Goal: Task Accomplishment & Management: Complete application form

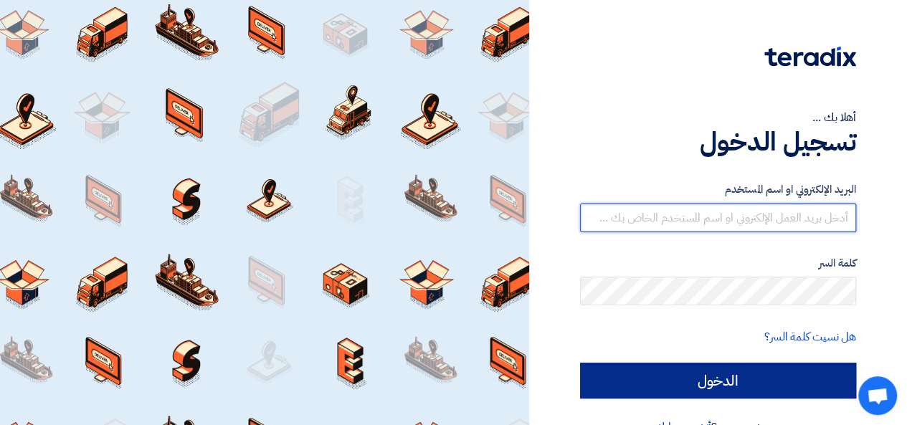
type input "[EMAIL_ADDRESS][DOMAIN_NAME]"
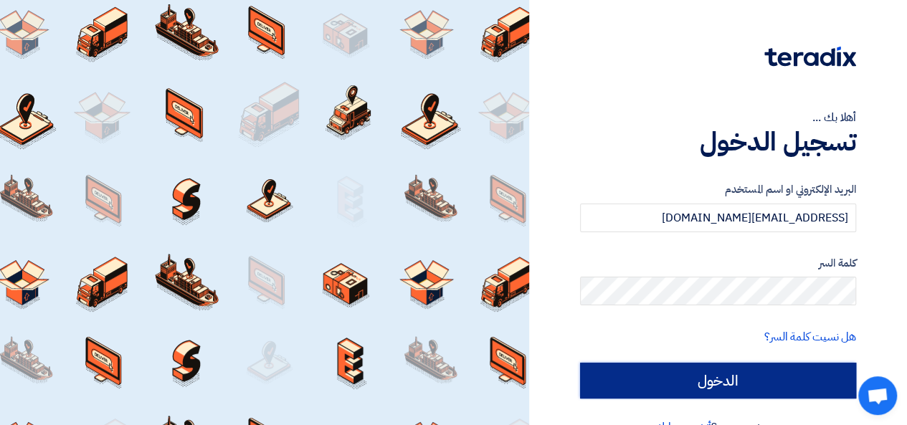
click at [663, 386] on input "الدخول" at bounding box center [718, 381] width 276 height 36
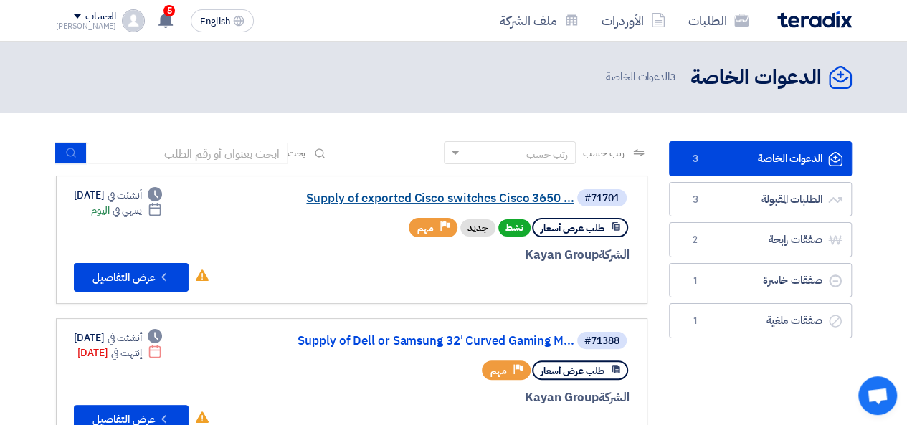
click at [456, 199] on link "Supply of exported Cisco switches Cisco 3650 ..." at bounding box center [431, 198] width 287 height 13
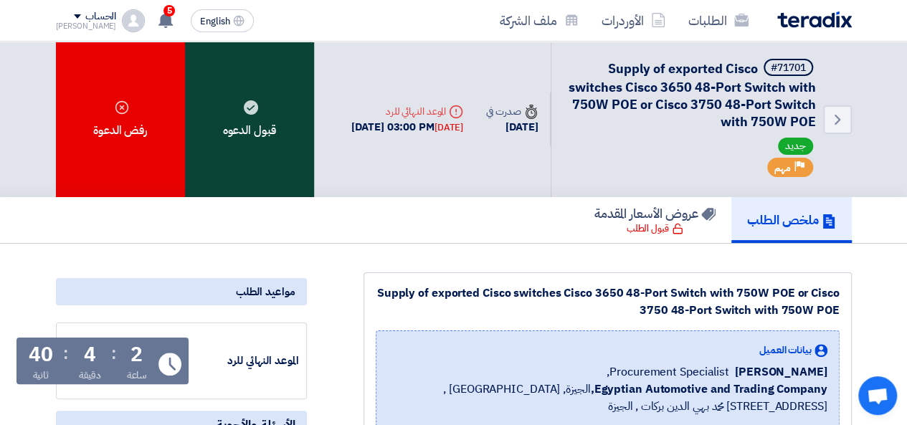
click at [234, 109] on div "قبول الدعوه" at bounding box center [249, 120] width 129 height 156
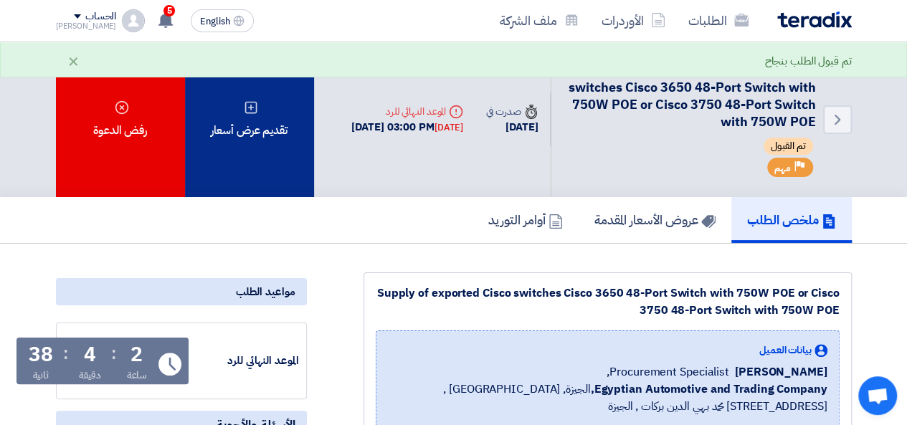
click at [251, 114] on icon at bounding box center [251, 107] width 14 height 14
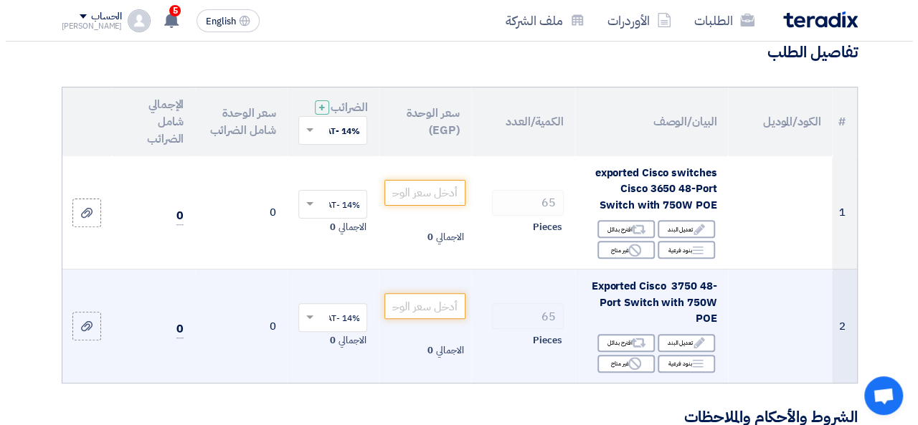
scroll to position [143, 0]
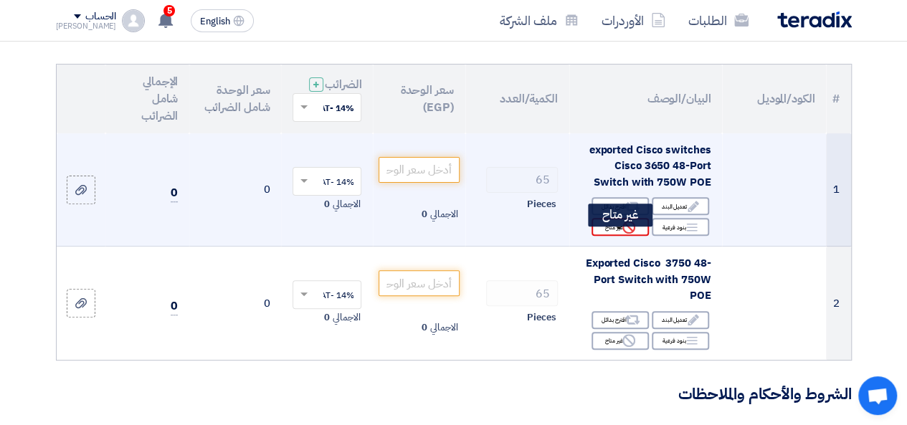
click at [623, 234] on icon "Reject" at bounding box center [629, 227] width 13 height 13
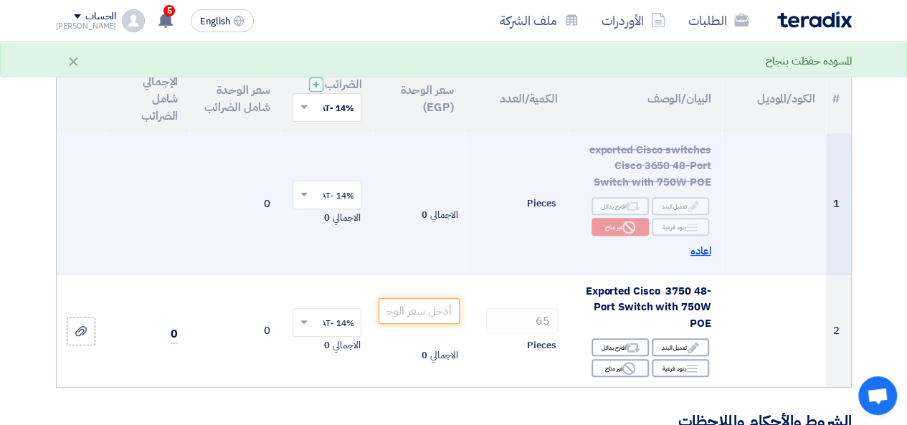
click at [709, 260] on span "اعاده" at bounding box center [701, 251] width 21 height 16
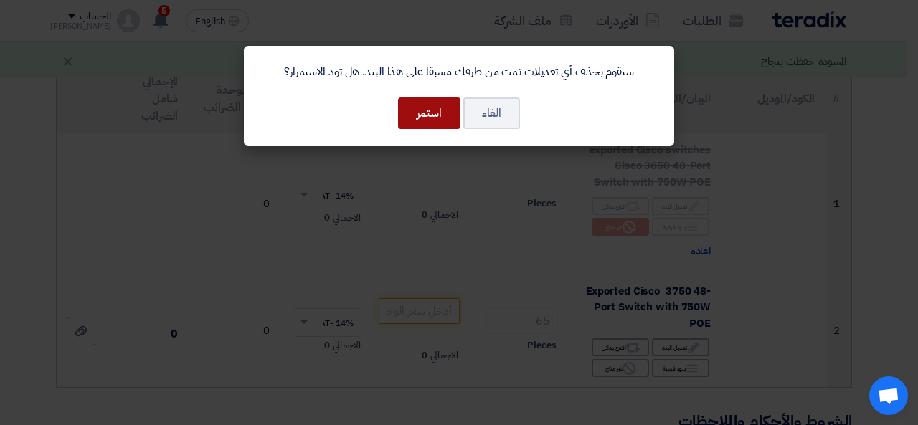
click at [440, 114] on button "استمر" at bounding box center [429, 114] width 62 height 32
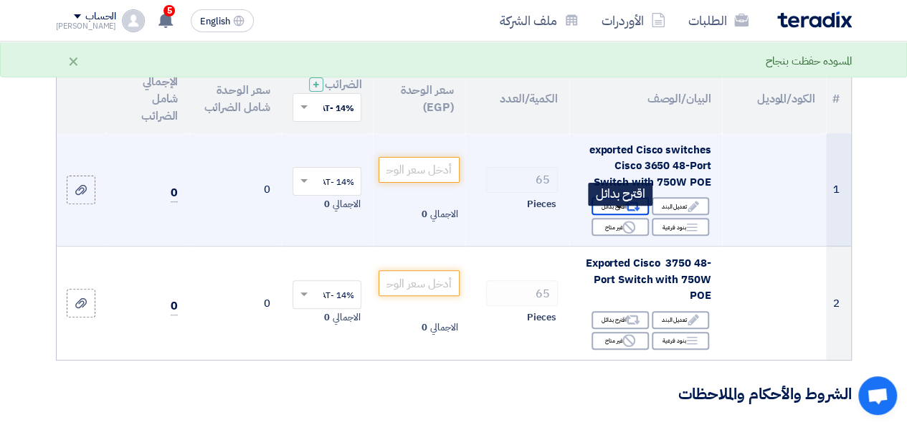
click at [637, 212] on use at bounding box center [632, 206] width 15 height 9
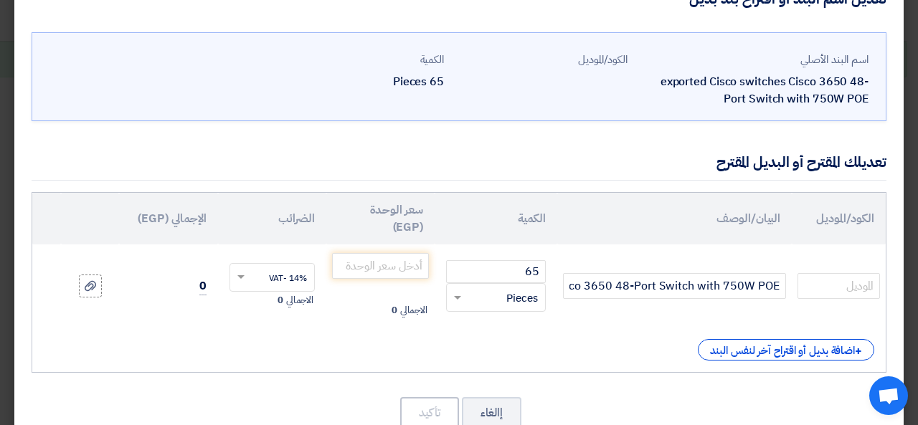
scroll to position [72, 0]
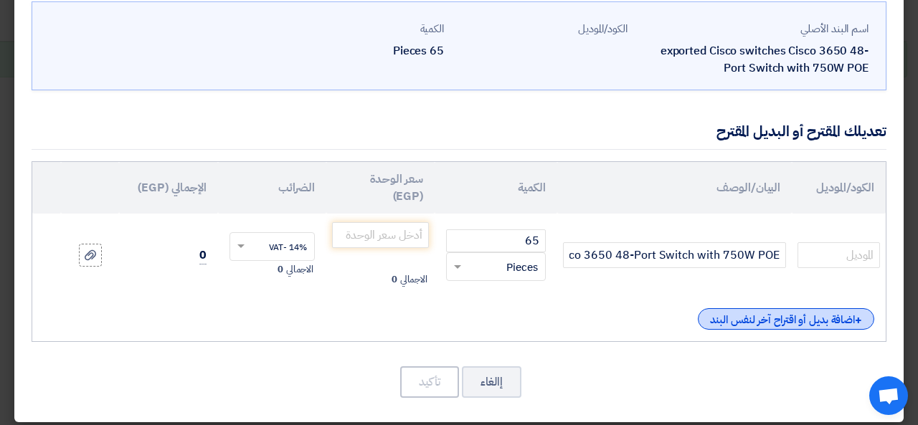
click at [733, 319] on div "+ اضافة بديل أو اقتراح آخر لنفس البند" at bounding box center [786, 319] width 176 height 22
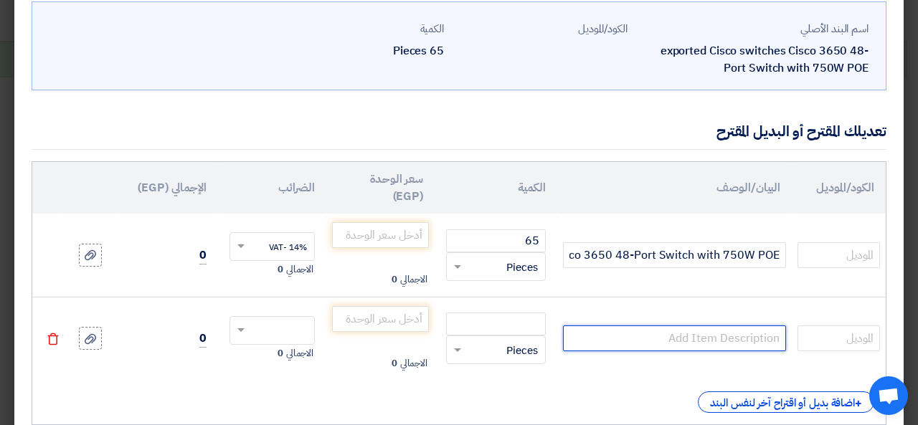
click at [740, 339] on input "text" at bounding box center [674, 339] width 223 height 26
paste input "C9300L-48P-4X-A"
type input "C9300L-48P-4X-A"
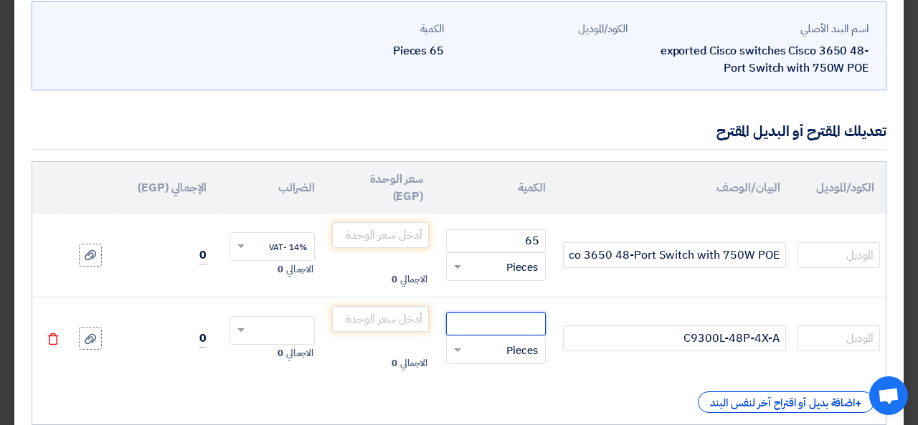
click at [501, 328] on input "number" at bounding box center [496, 324] width 100 height 23
type input "65"
click at [377, 326] on input "number" at bounding box center [380, 319] width 97 height 26
click at [278, 333] on input "text" at bounding box center [282, 332] width 54 height 23
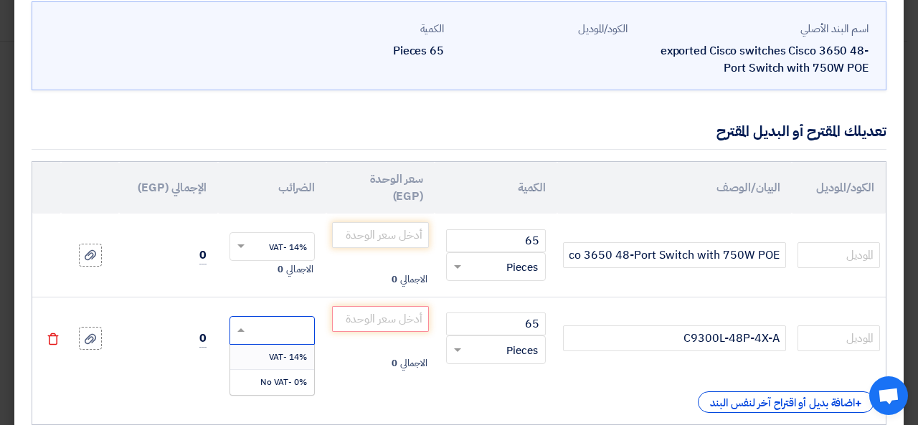
click at [288, 356] on span "14% -VAT" at bounding box center [288, 357] width 38 height 13
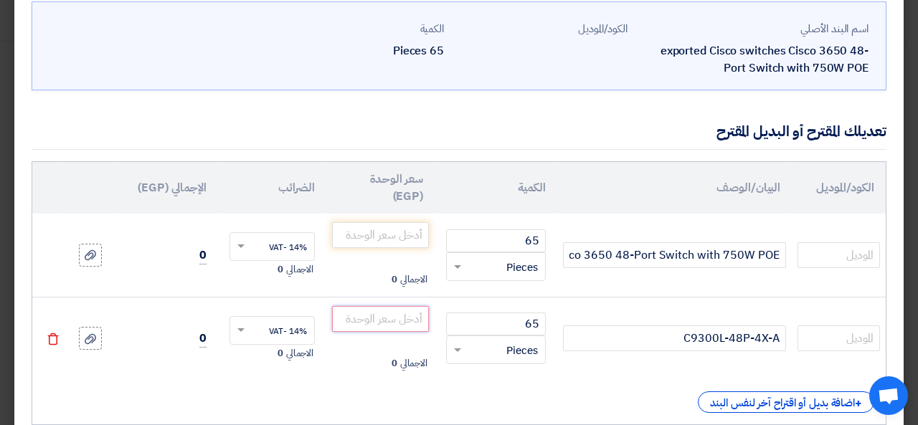
click at [384, 318] on input "number" at bounding box center [380, 319] width 97 height 26
click at [409, 321] on input "number" at bounding box center [380, 319] width 97 height 26
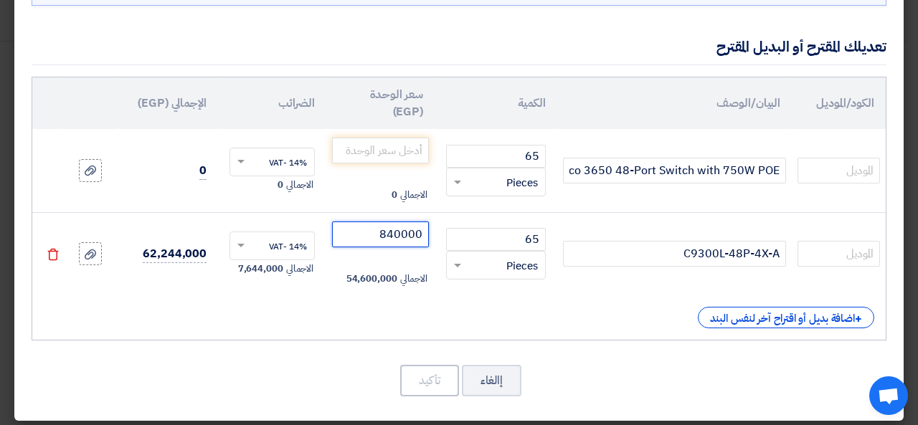
scroll to position [162, 0]
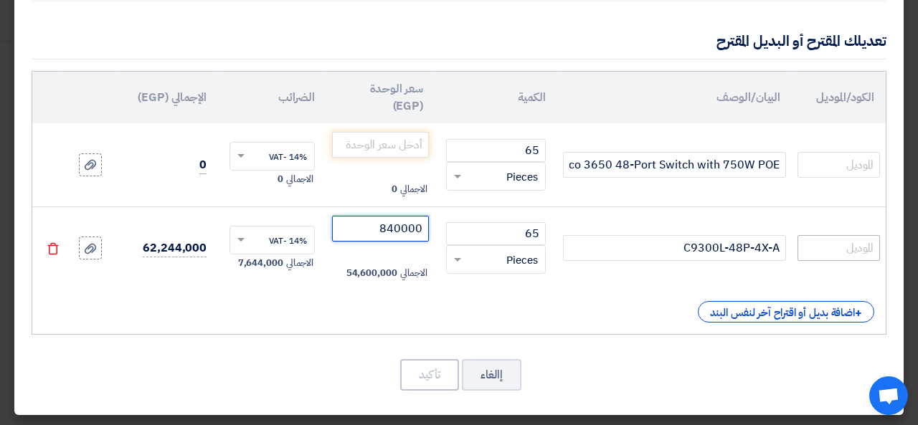
type input "840000"
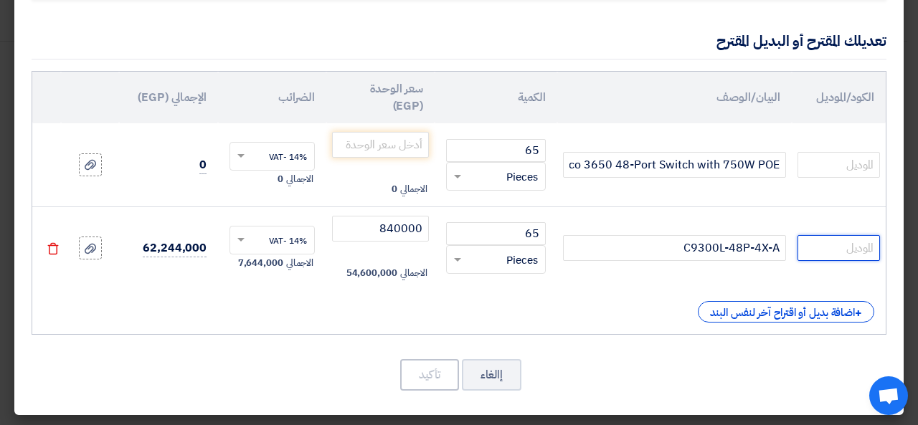
click at [836, 257] on input "text" at bounding box center [838, 248] width 82 height 26
click at [374, 134] on input "number" at bounding box center [380, 145] width 97 height 26
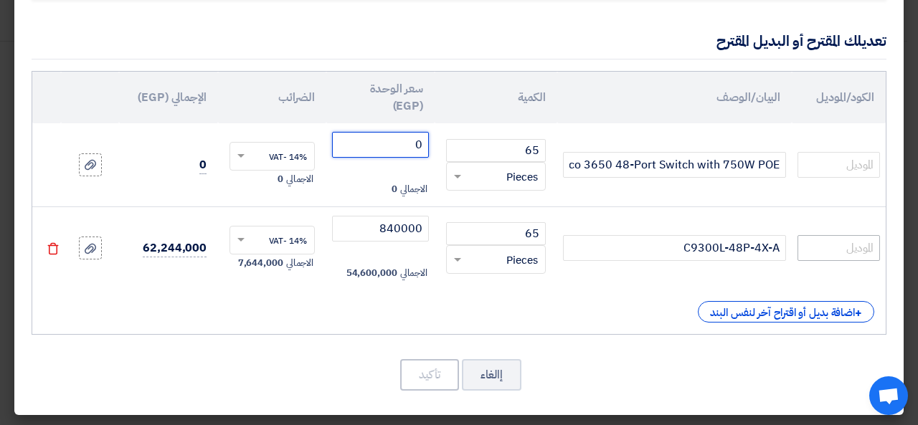
type input "0"
click at [861, 239] on input "text" at bounding box center [838, 248] width 82 height 26
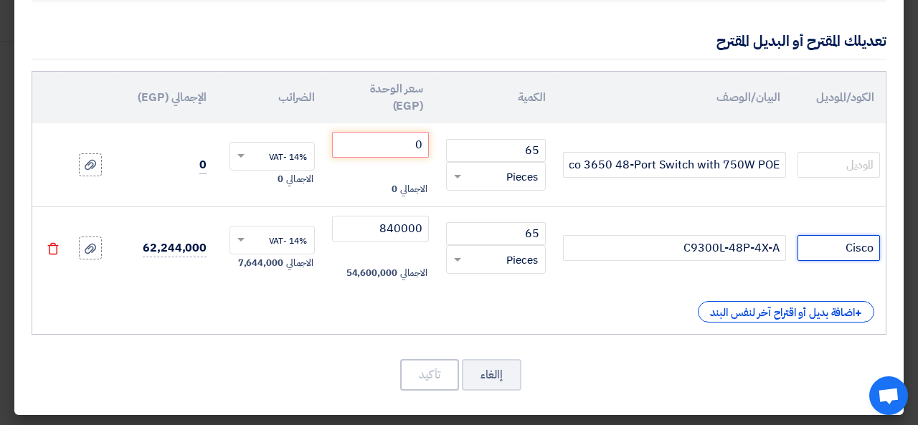
type input "Cisco"
click at [372, 132] on input "0" at bounding box center [380, 145] width 97 height 26
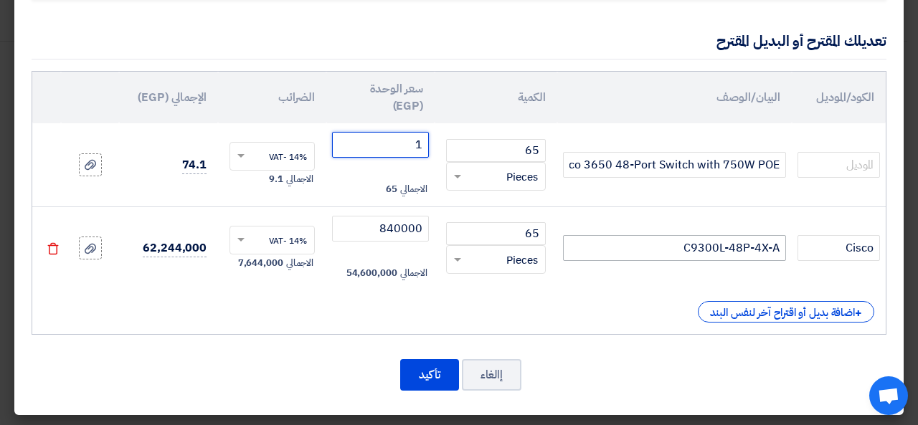
type input "1"
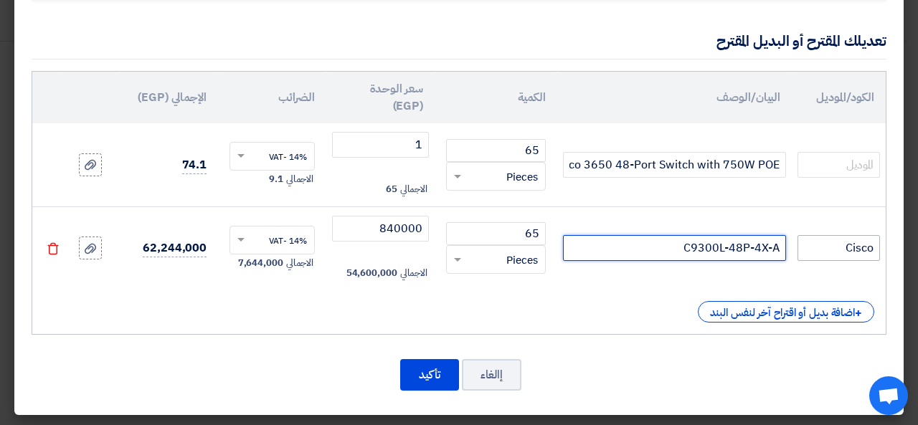
drag, startPoint x: 671, startPoint y: 247, endPoint x: 828, endPoint y: 246, distance: 157.1
click at [828, 246] on tr "Cisco C9300L-48P-4X-A 65 RFQ_STEP1.ITEMS.2.TYPE_PLACEHOLDER × Pieces" at bounding box center [458, 248] width 853 height 83
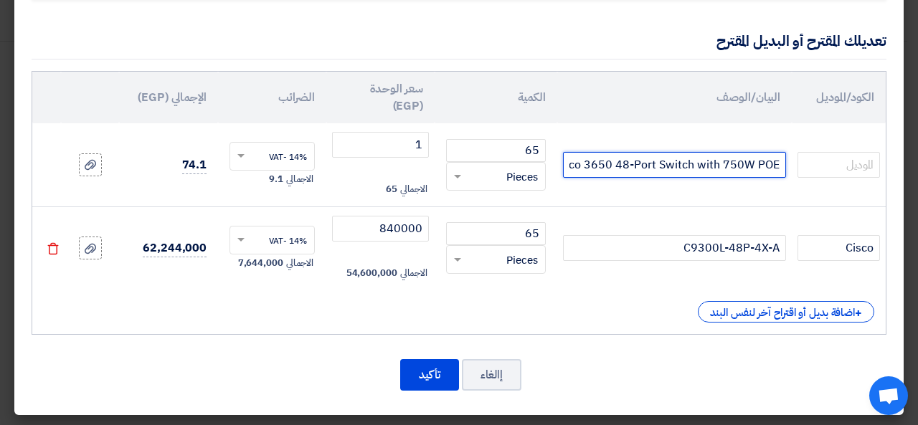
click at [602, 164] on input "exported Cisco switches Cisco 3650 48-Port Switch with 750W POE" at bounding box center [674, 165] width 223 height 26
paste input "C9300L-48P-4X-A"
click at [781, 164] on input "C9300L-48P-4X-A" at bounding box center [674, 165] width 223 height 26
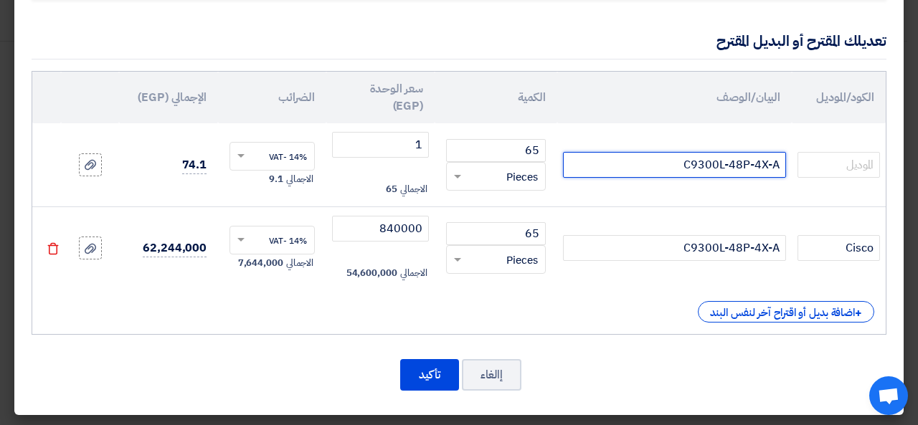
paste input "atalyst 9300L 48p PoE, Network Advantage,4x10G UplinkC"
type input "Catalyst 9300L 48p PoE, Network Advantage,4x10G Uplink C9300L-48P-4X-A"
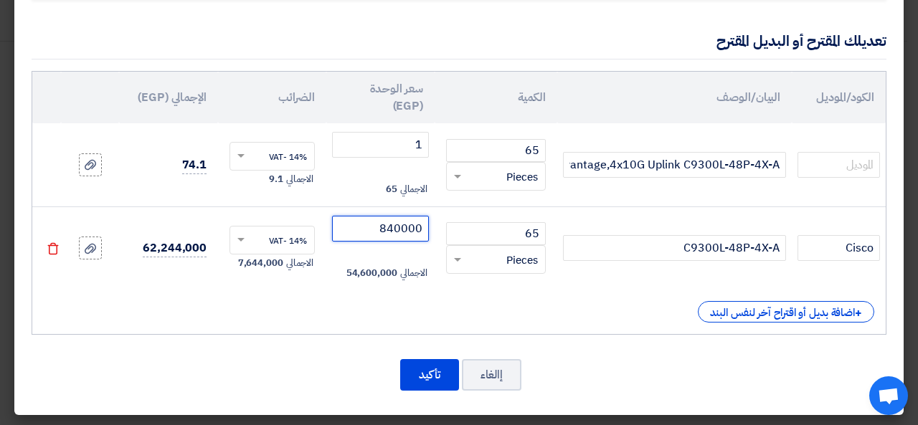
drag, startPoint x: 392, startPoint y: 222, endPoint x: 466, endPoint y: 217, distance: 74.0
click at [466, 217] on tr "Cisco C9300L-48P-4X-A 65 RFQ_STEP1.ITEMS.2.TYPE_PLACEHOLDER × Pieces" at bounding box center [458, 248] width 853 height 83
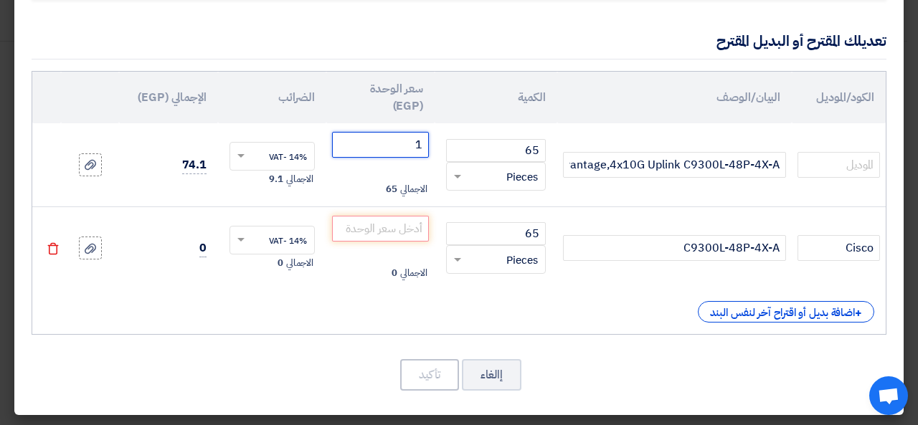
drag, startPoint x: 397, startPoint y: 149, endPoint x: 446, endPoint y: 137, distance: 50.3
click at [446, 137] on tr "Catalyst 9300L 48p PoE, Network Advantage,4x10G Uplink C9300L-48P-4X-A 65 RFQ_S…" at bounding box center [458, 164] width 853 height 83
type input "804530"
click at [60, 247] on icon "Delete" at bounding box center [53, 248] width 13 height 13
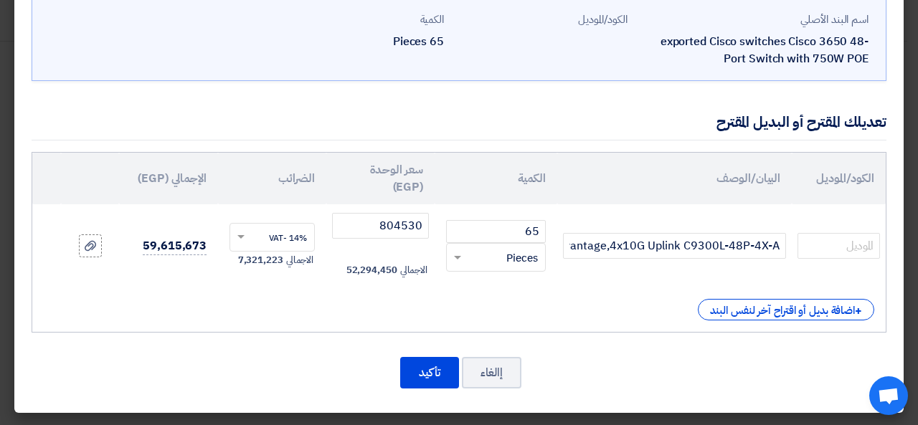
scroll to position [79, 0]
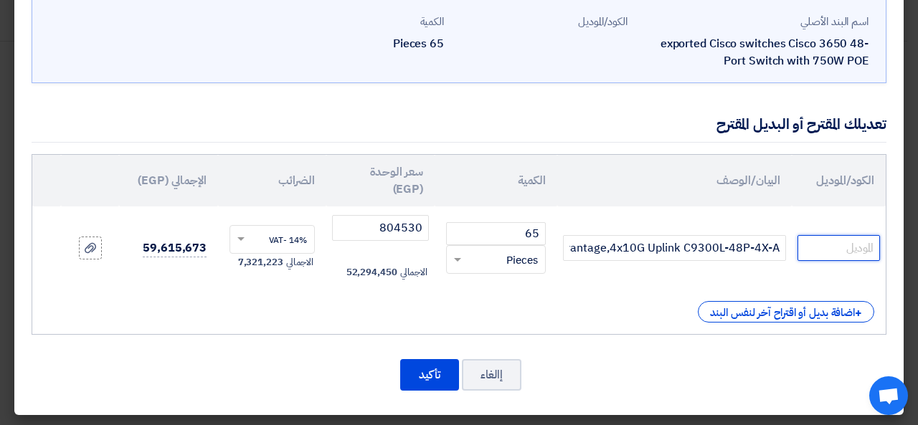
click at [866, 245] on input "text" at bounding box center [838, 248] width 82 height 26
type input "Cisco"
click at [437, 374] on button "تأكيد" at bounding box center [429, 375] width 59 height 32
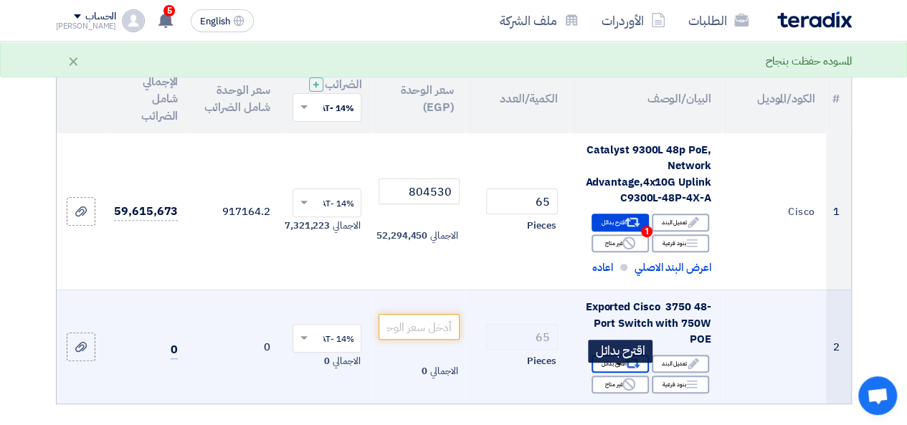
click at [621, 371] on div "Alternative اقترح بدائل" at bounding box center [620, 364] width 57 height 18
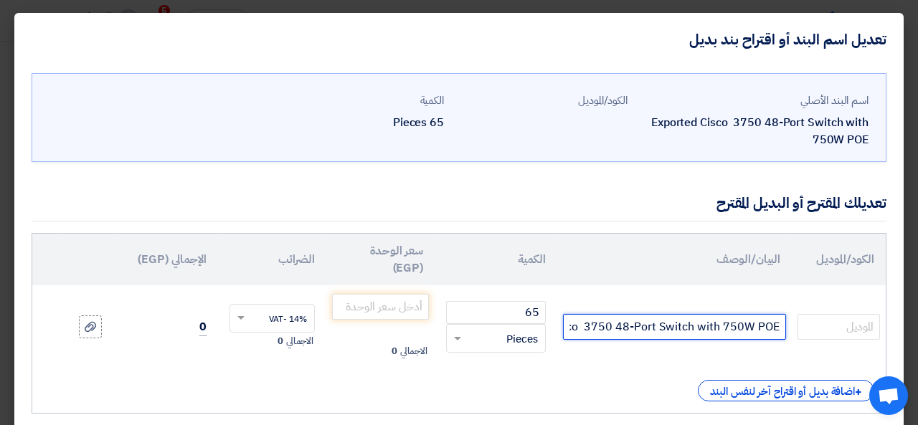
scroll to position [0, -67]
drag, startPoint x: 782, startPoint y: 326, endPoint x: 333, endPoint y: 322, distance: 449.0
click at [333, 322] on tr "Exported Cisco 3750 48-Port Switch with 750W POE 65 RFQ_STEP1.ITEMS.2.TYPE_PLAC…" at bounding box center [458, 326] width 853 height 83
paste input "C9300L-48P-4X-A Catalyst 9300L 48p PoE, Network Advantage,4x10G Uplink"
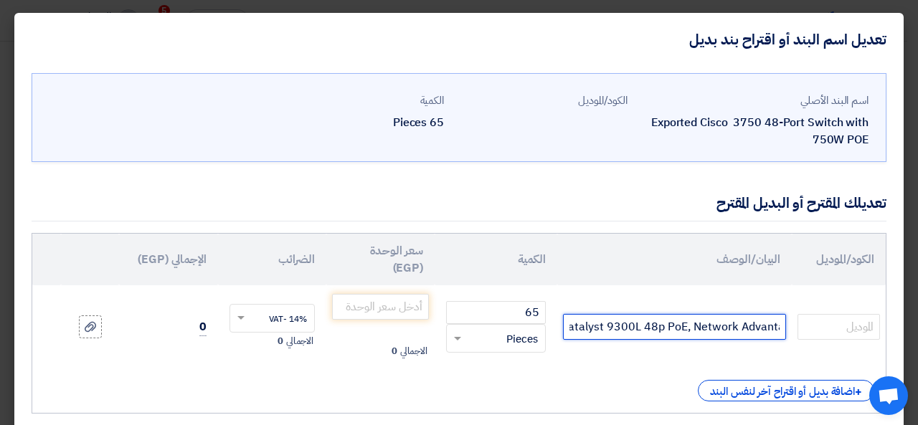
type input "C9300L-48P-4X-A Catalyst 9300L 48p PoE, Network Advantage,4x10G Uplink"
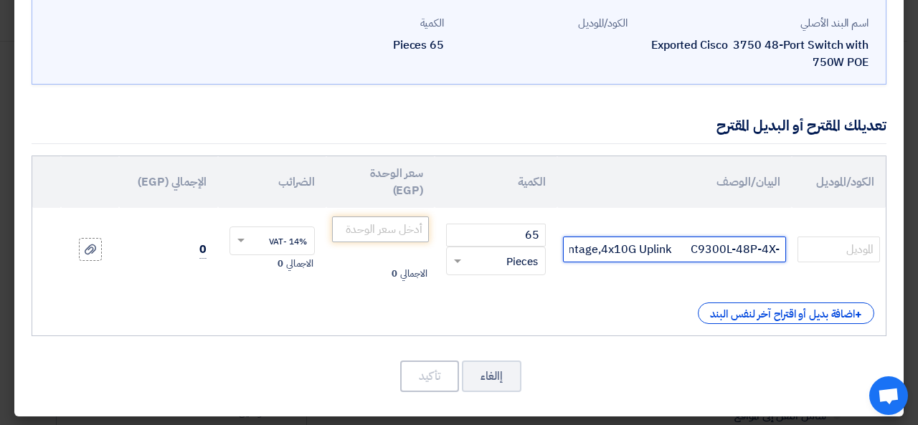
scroll to position [79, 0]
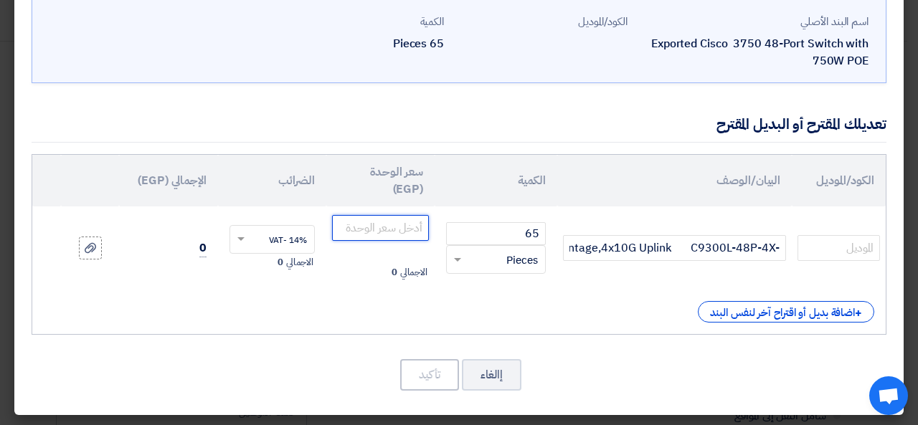
click at [383, 225] on input "number" at bounding box center [380, 228] width 97 height 26
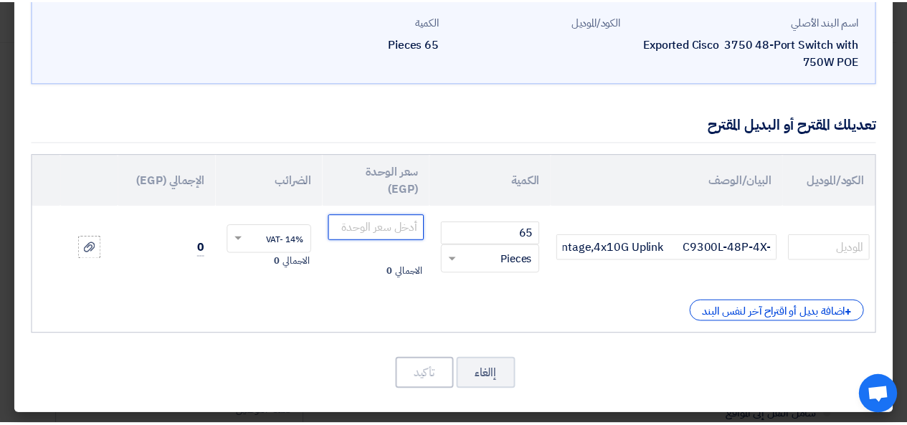
scroll to position [0, 0]
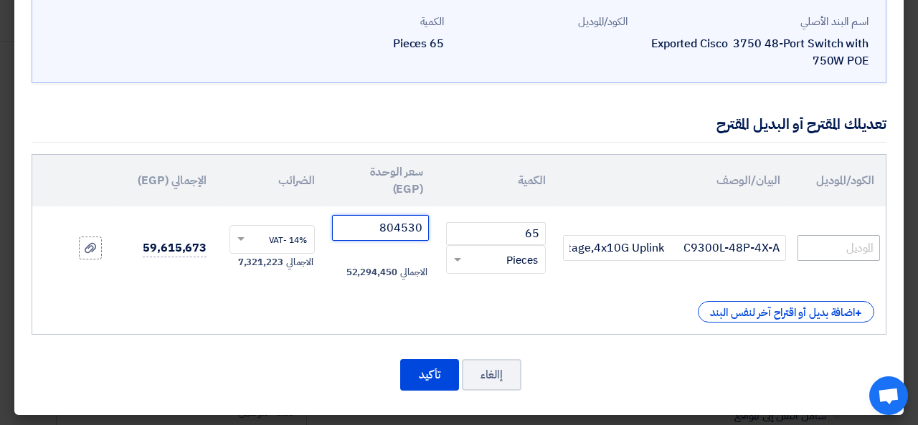
type input "804530"
click at [822, 235] on input "text" at bounding box center [838, 248] width 82 height 26
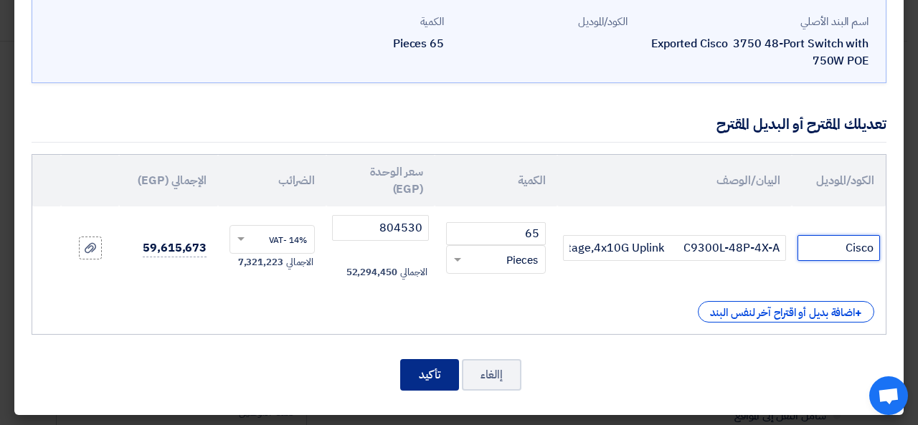
type input "Cisco"
click at [434, 364] on button "تأكيد" at bounding box center [429, 375] width 59 height 32
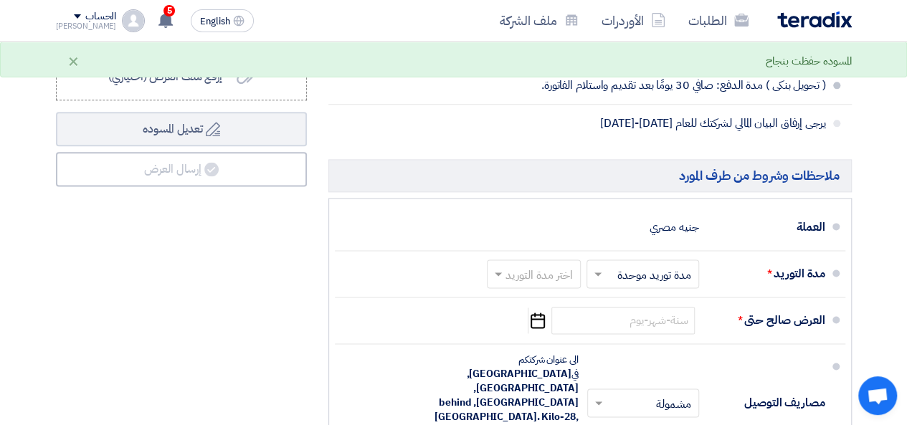
scroll to position [932, 0]
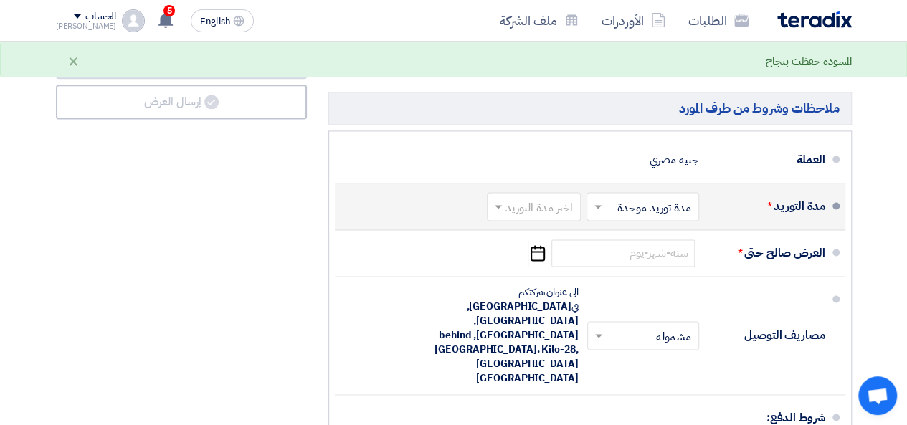
click at [605, 214] on span at bounding box center [596, 206] width 18 height 14
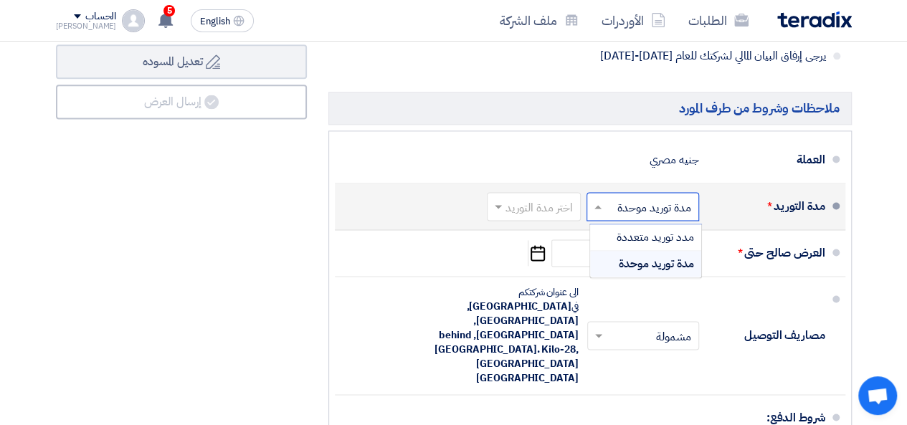
click at [627, 271] on span "مدة توريد موحدة" at bounding box center [656, 263] width 75 height 17
click at [515, 218] on input "text" at bounding box center [531, 207] width 87 height 21
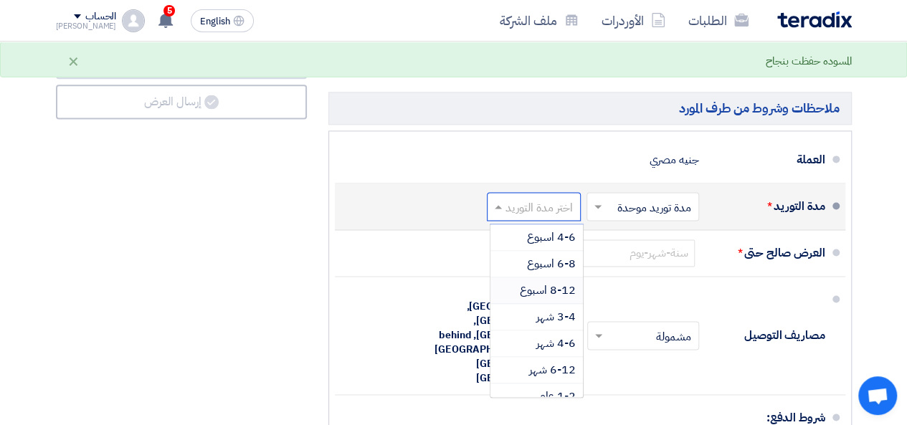
scroll to position [116, 0]
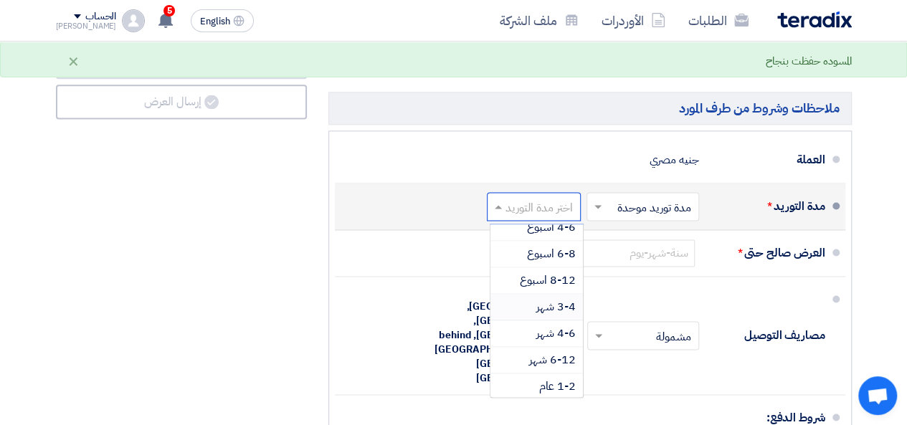
click at [548, 313] on span "3-4 شهر" at bounding box center [555, 306] width 39 height 17
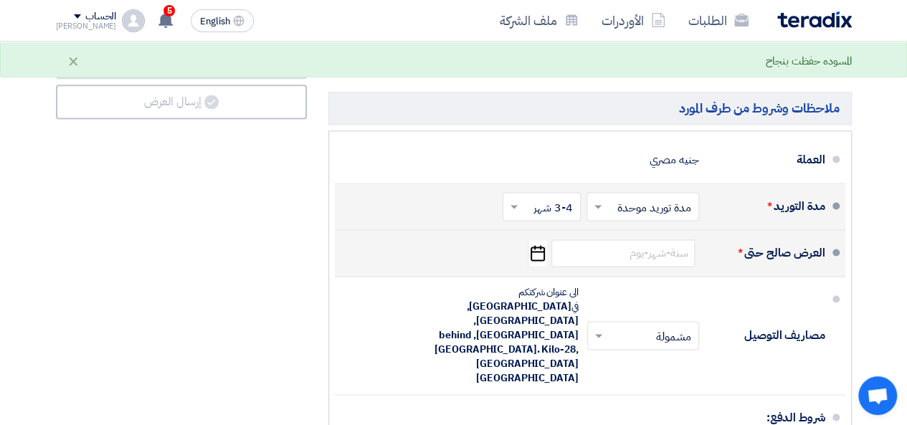
click at [538, 261] on use "button" at bounding box center [538, 253] width 14 height 16
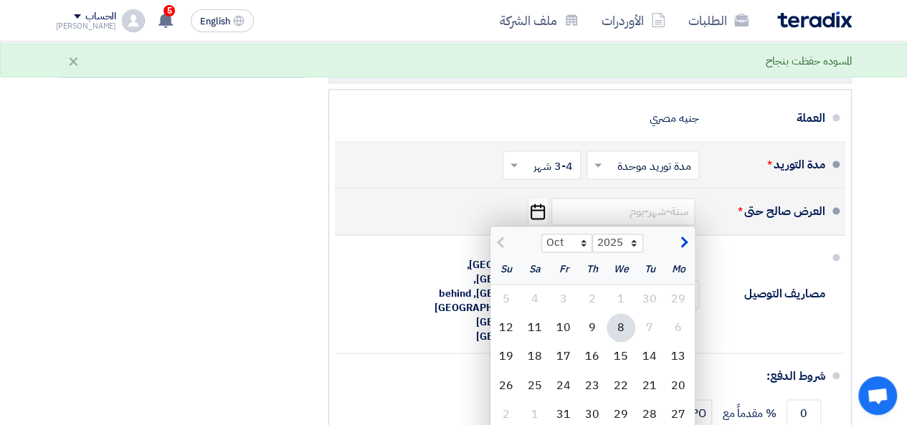
scroll to position [1004, 0]
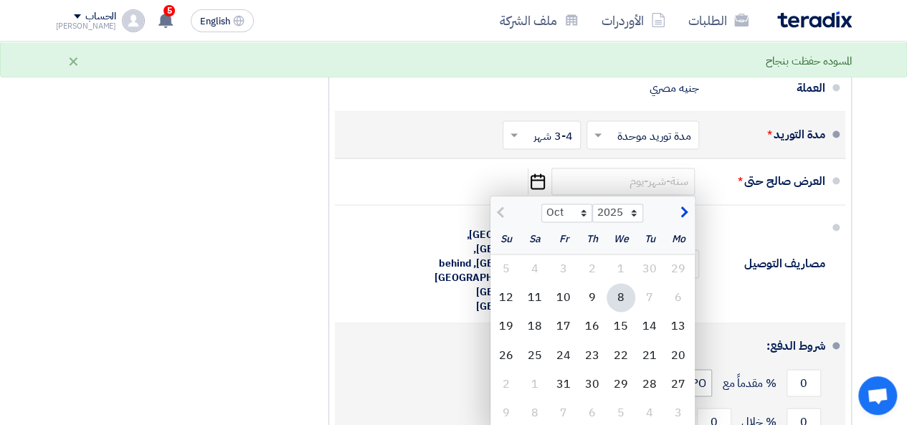
click at [627, 354] on div "22" at bounding box center [621, 355] width 29 height 29
type input "[DATE]"
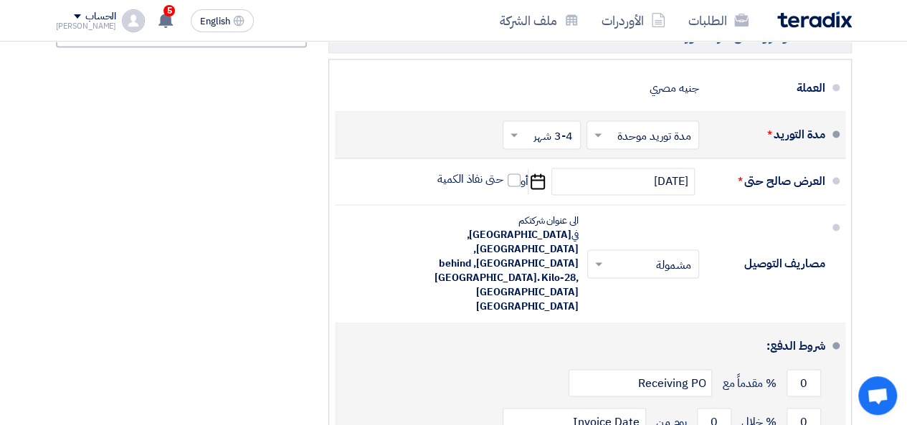
scroll to position [1076, 0]
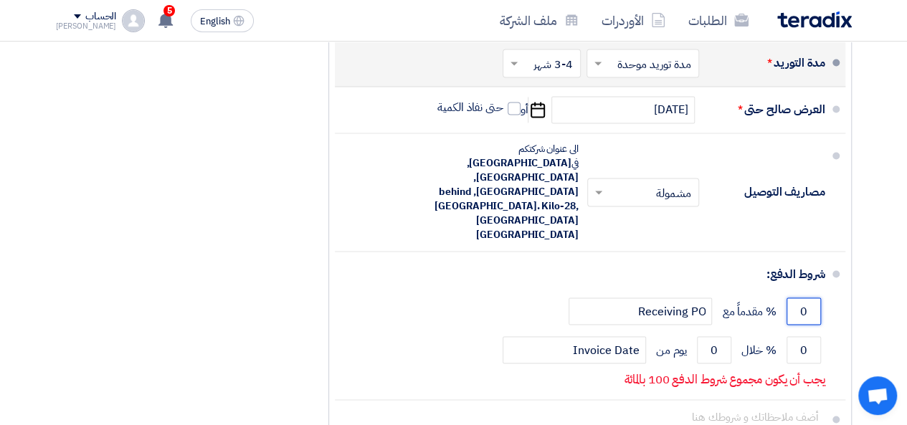
drag, startPoint x: 799, startPoint y: 278, endPoint x: 858, endPoint y: 277, distance: 59.5
click at [858, 277] on div "ملاحظات وشروط من طرف المشتري سعر الوحدة لكل عنصر/نشاط شامل النقل إلى المواقع تح…" at bounding box center [590, 33] width 545 height 899
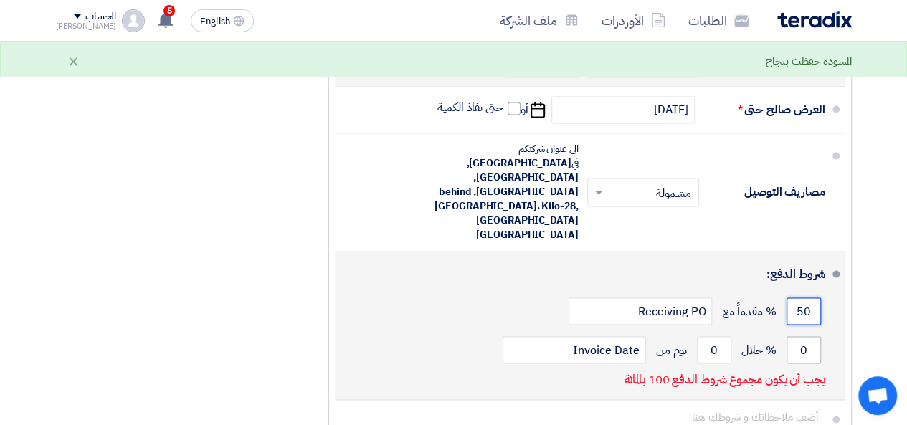
type input "50"
drag, startPoint x: 811, startPoint y: 316, endPoint x: 797, endPoint y: 316, distance: 13.6
click at [797, 336] on input "0" at bounding box center [804, 349] width 34 height 27
type input "50"
drag, startPoint x: 714, startPoint y: 316, endPoint x: 696, endPoint y: 315, distance: 18.0
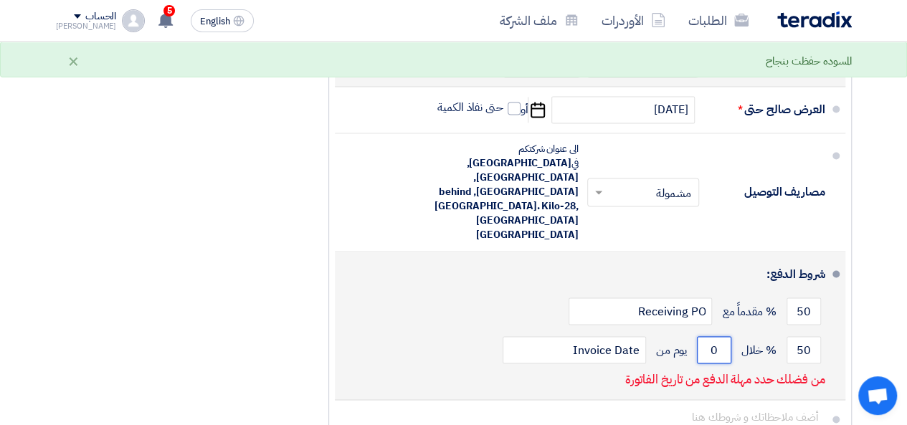
click at [697, 336] on input "0" at bounding box center [714, 349] width 34 height 27
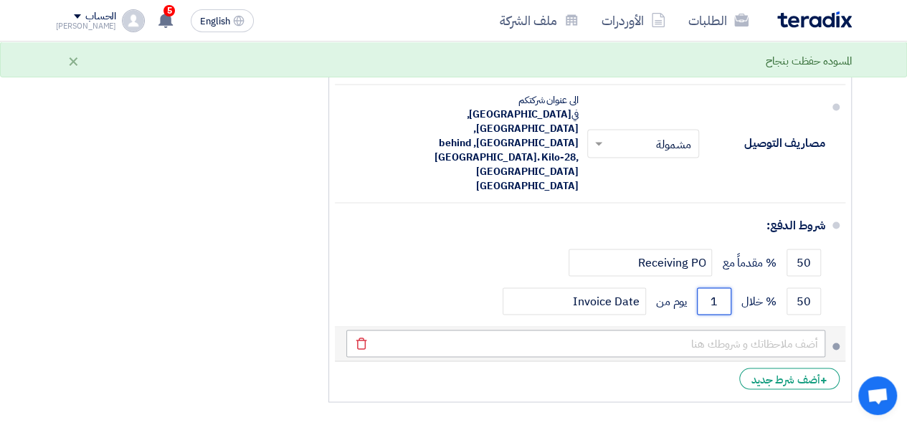
scroll to position [1147, 0]
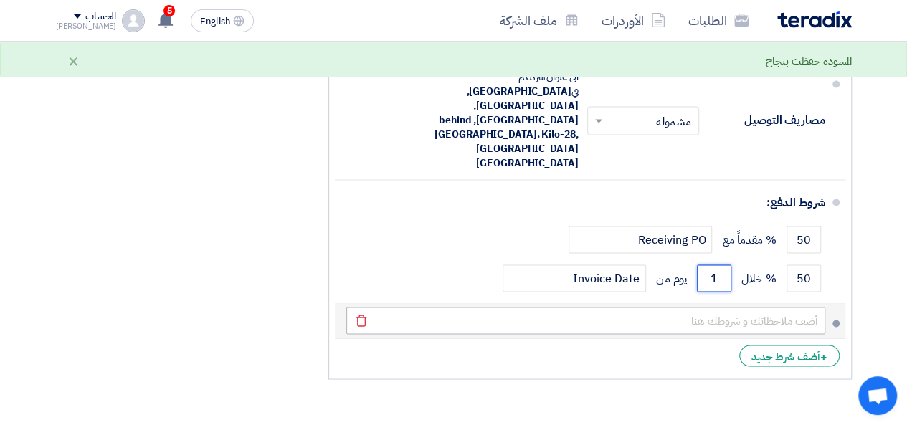
type input "1"
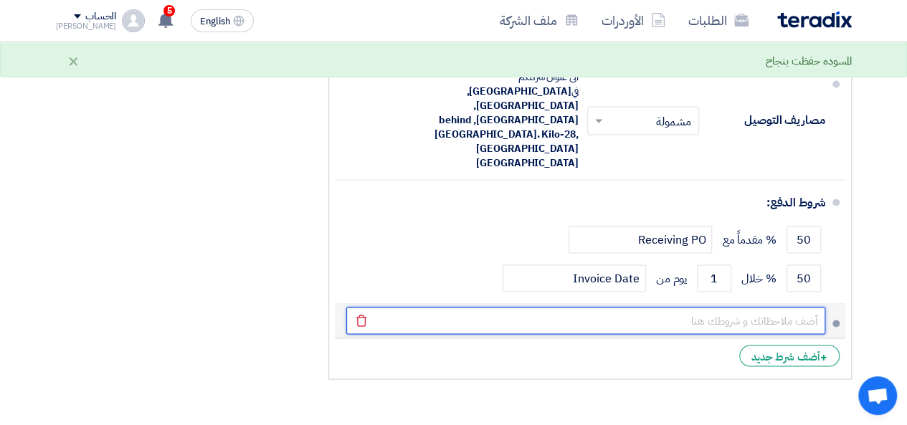
click at [763, 307] on input "text" at bounding box center [585, 320] width 479 height 27
type input "\"
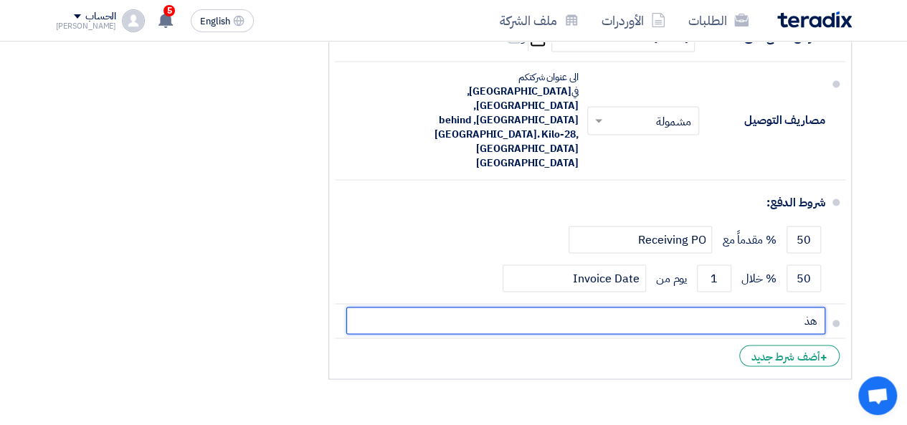
type input "ه"
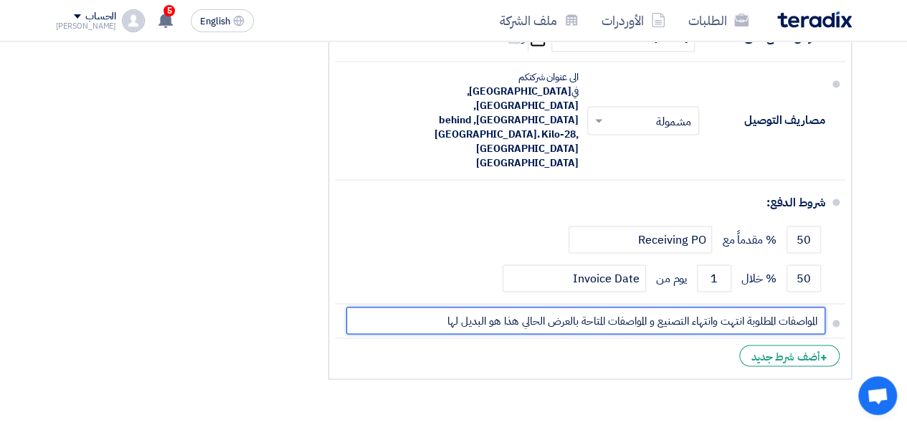
type input "المواصفات المطلوبة انتهت وانتهاء التصنيع و المواصفات المتاحة بالعرض الحالي هذا …"
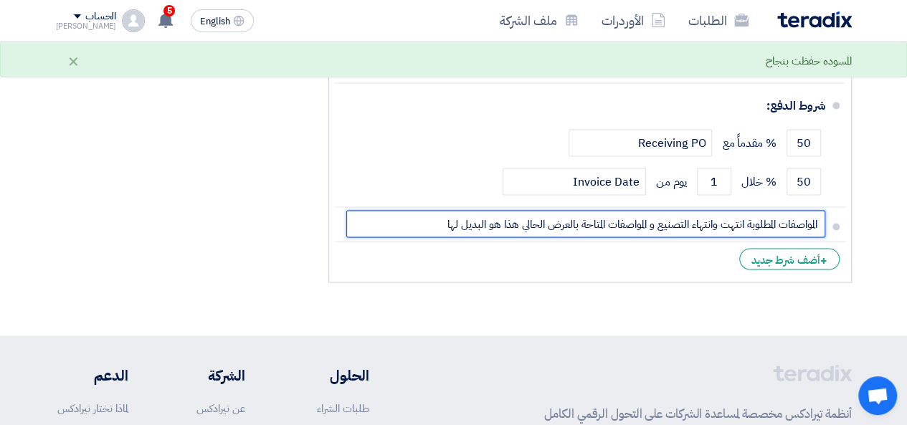
scroll to position [1231, 0]
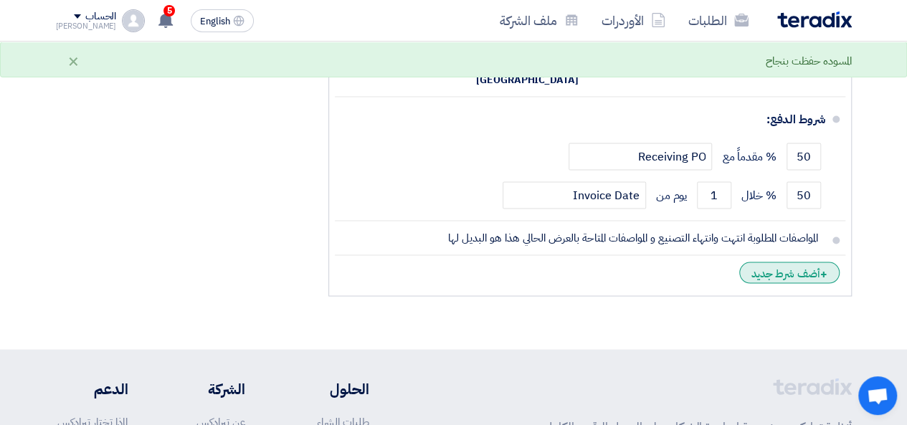
click at [783, 262] on div "+ أضف شرط جديد" at bounding box center [789, 273] width 100 height 22
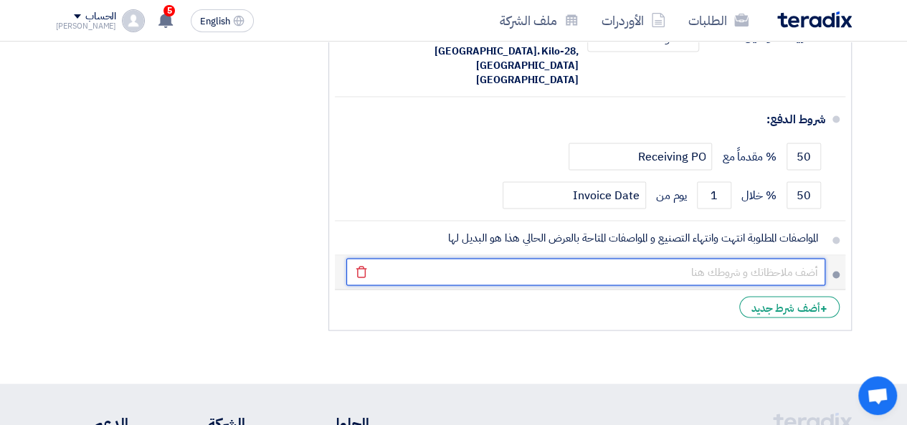
click at [517, 258] on input "text" at bounding box center [585, 271] width 479 height 27
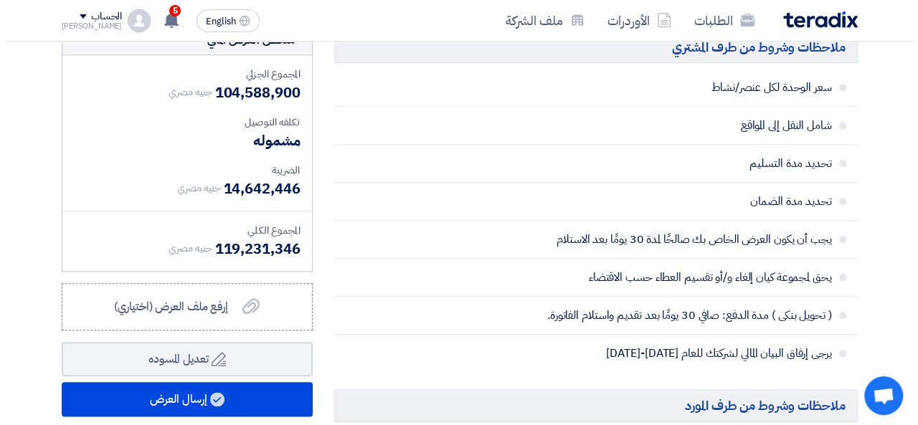
scroll to position [657, 0]
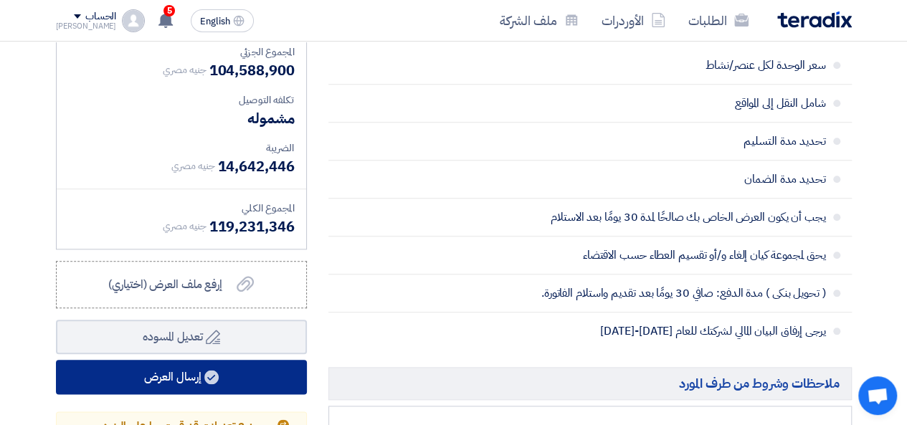
click at [228, 394] on button "إرسال العرض" at bounding box center [181, 377] width 251 height 34
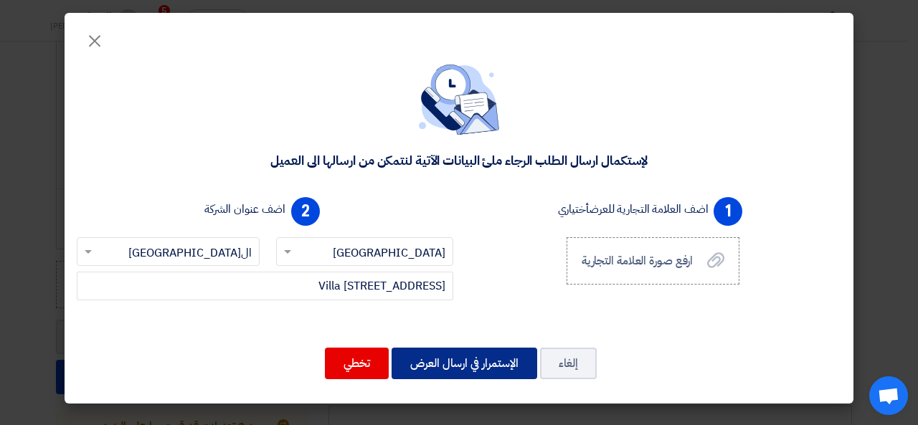
click at [489, 366] on button "الإستمرار في ارسال العرض" at bounding box center [465, 364] width 146 height 32
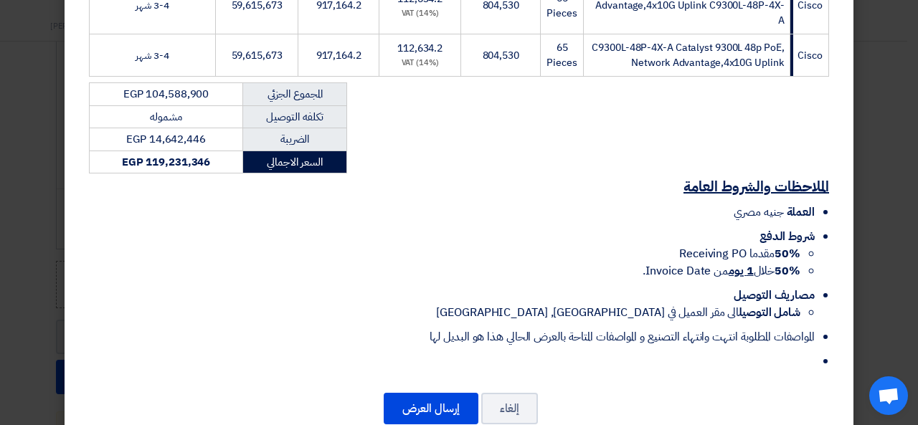
scroll to position [328, 0]
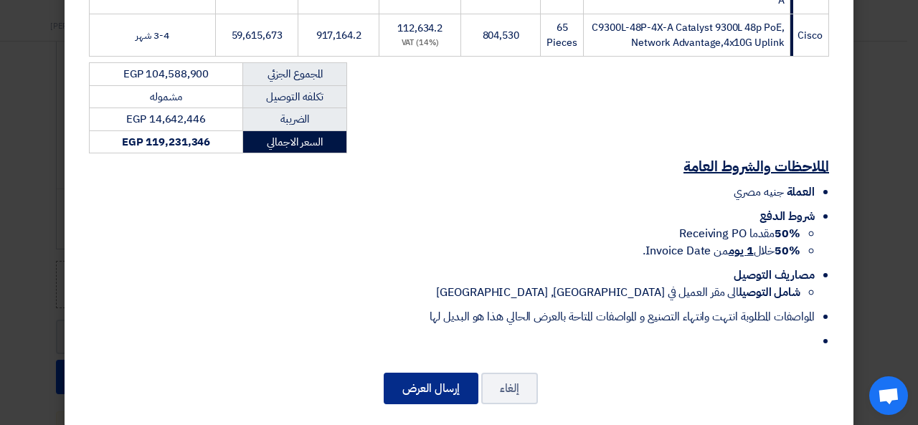
click at [434, 375] on button "إرسال العرض" at bounding box center [431, 389] width 95 height 32
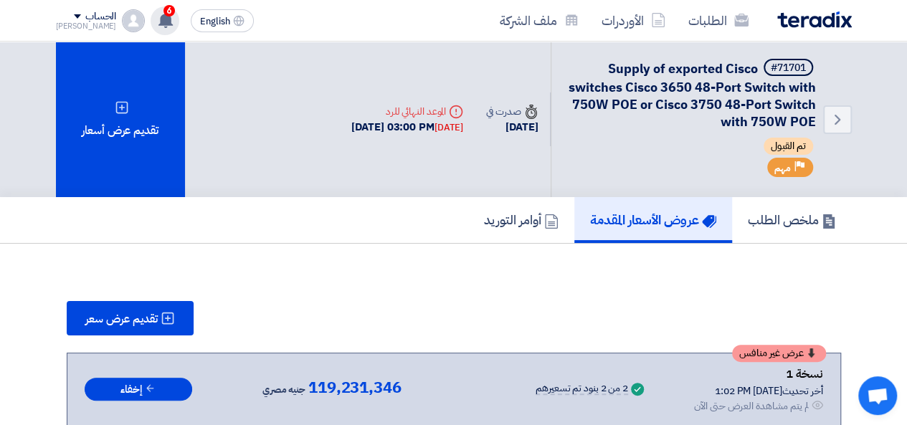
click at [158, 22] on use at bounding box center [165, 20] width 14 height 16
